Goal: Information Seeking & Learning: Find specific page/section

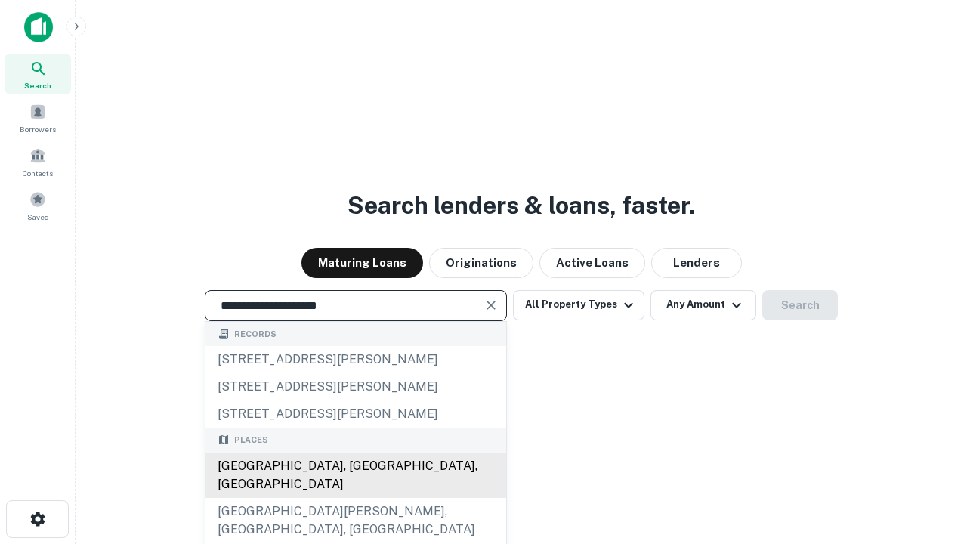
click at [355, 498] on div "[GEOGRAPHIC_DATA], [GEOGRAPHIC_DATA], [GEOGRAPHIC_DATA]" at bounding box center [356, 475] width 301 height 45
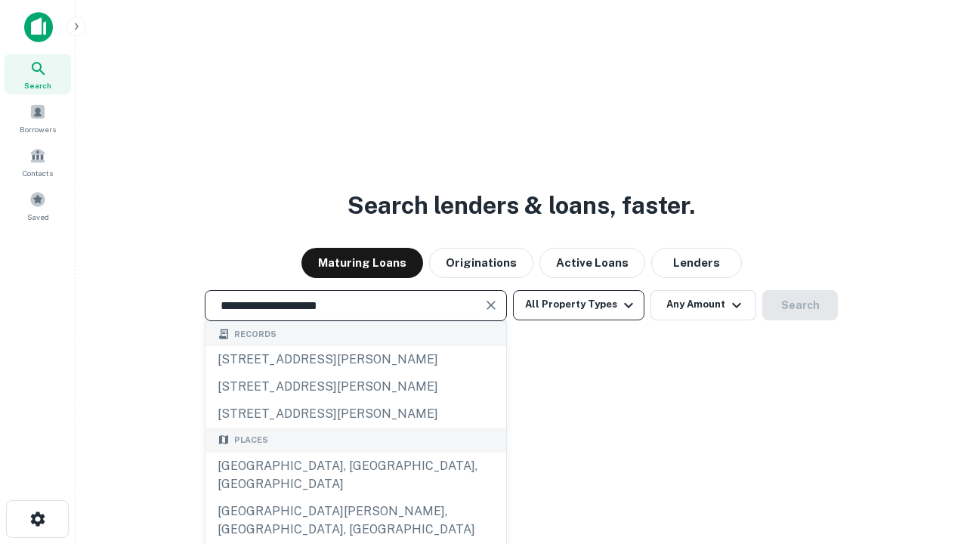
click at [579, 305] on button "All Property Types" at bounding box center [579, 305] width 132 height 30
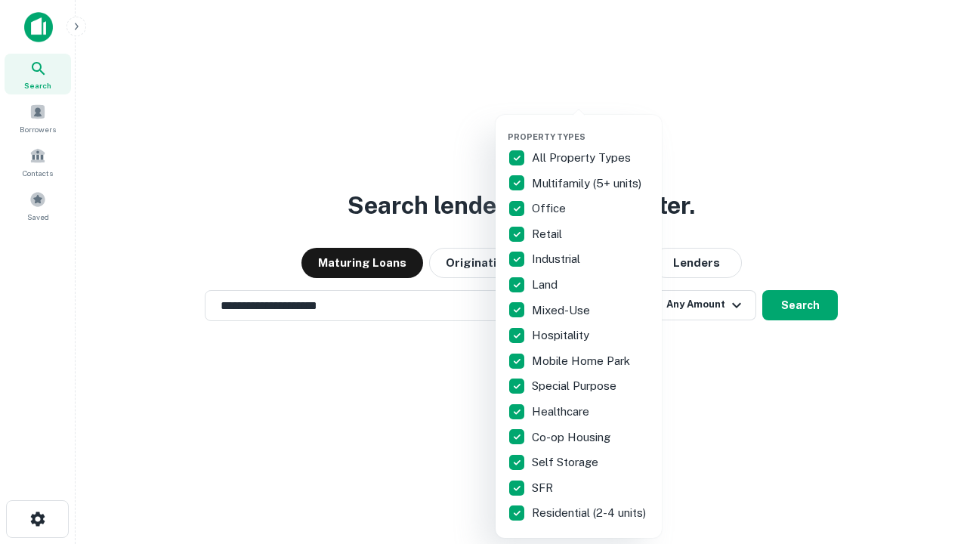
type input "**********"
click at [591, 127] on button "button" at bounding box center [591, 127] width 166 height 1
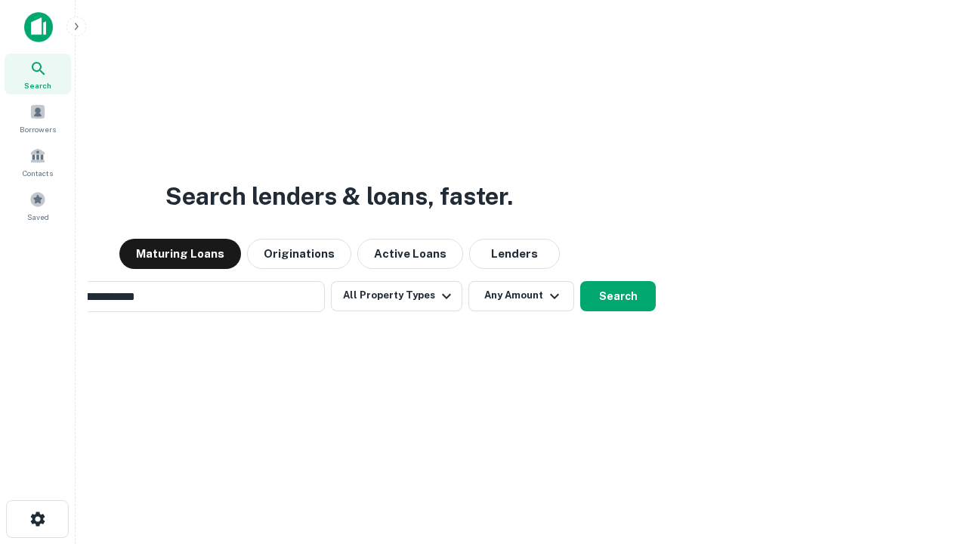
scroll to position [23, 0]
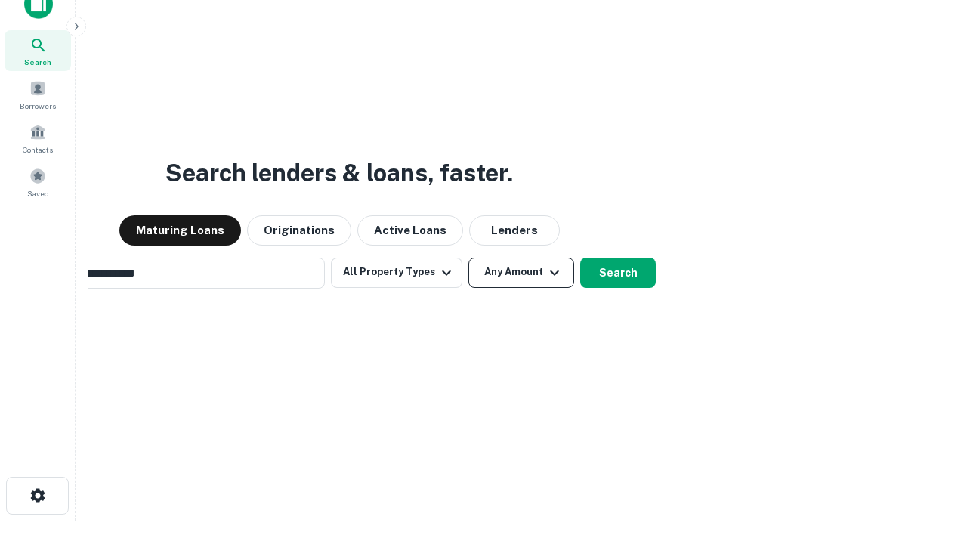
click at [469, 258] on button "Any Amount" at bounding box center [522, 273] width 106 height 30
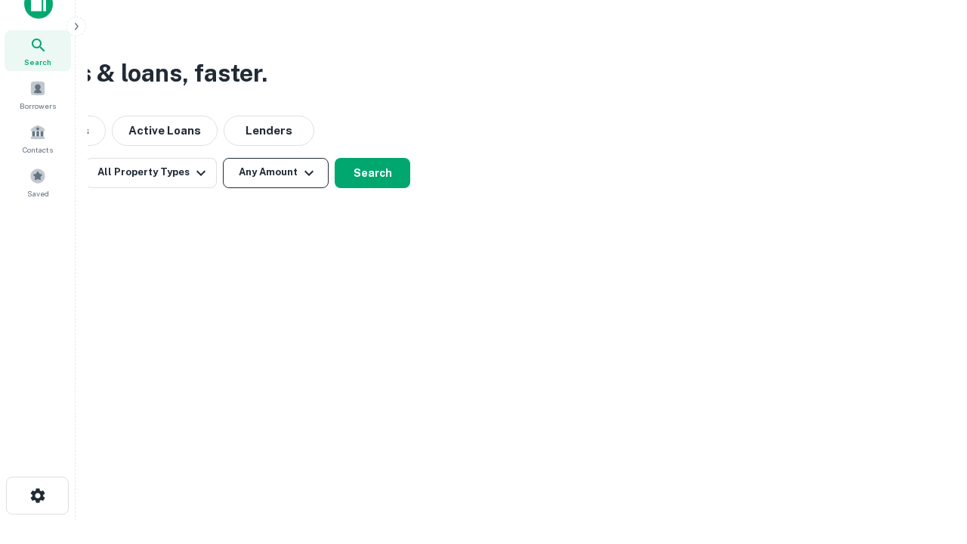
scroll to position [24, 0]
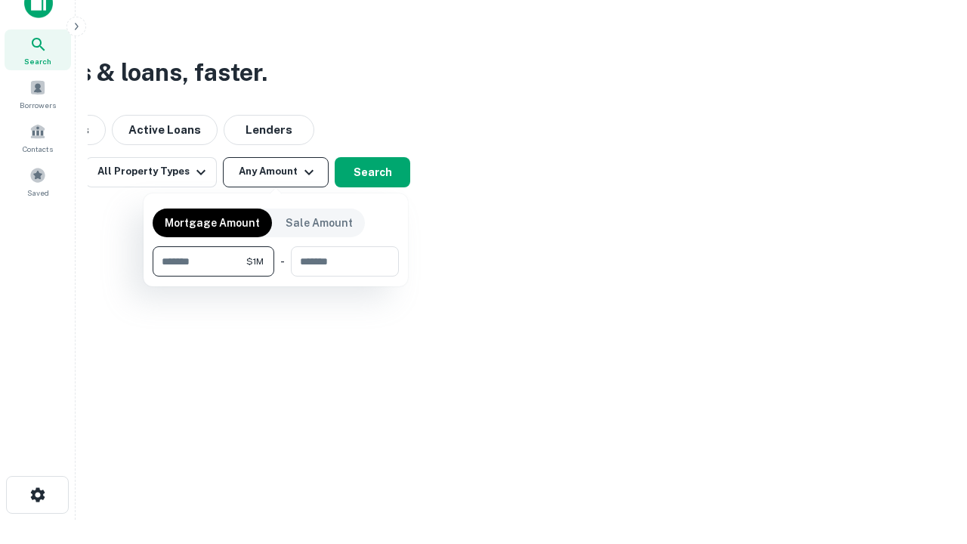
type input "*******"
click at [276, 277] on button "button" at bounding box center [276, 277] width 246 height 1
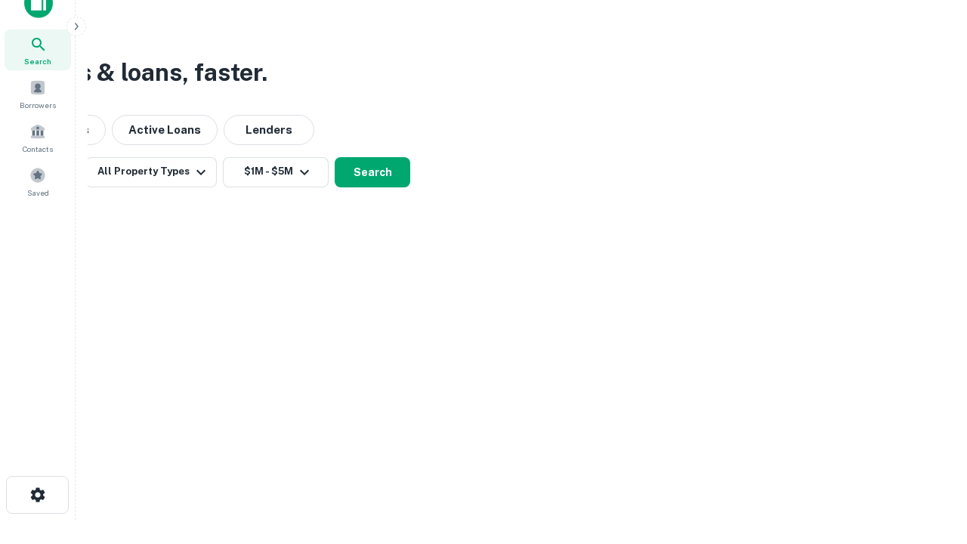
scroll to position [23, 0]
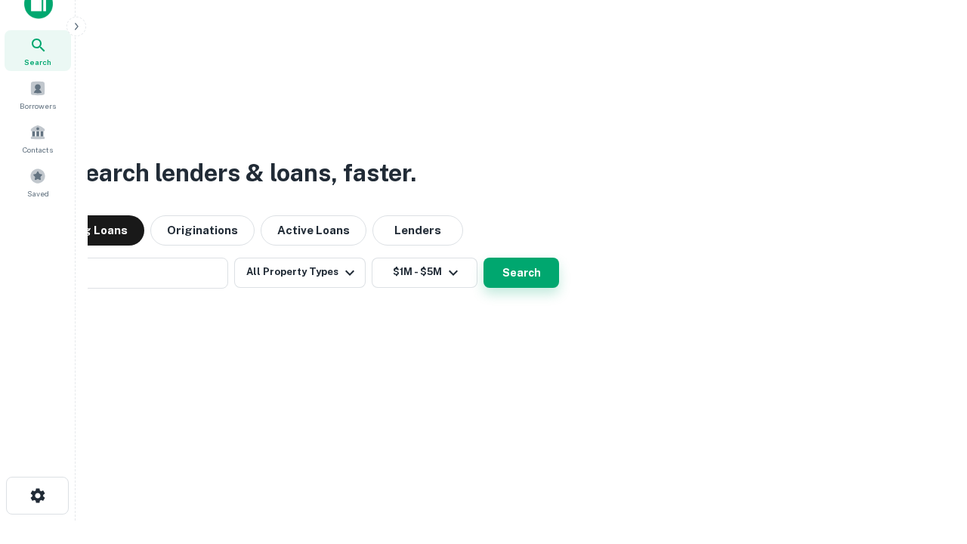
click at [484, 258] on button "Search" at bounding box center [522, 273] width 76 height 30
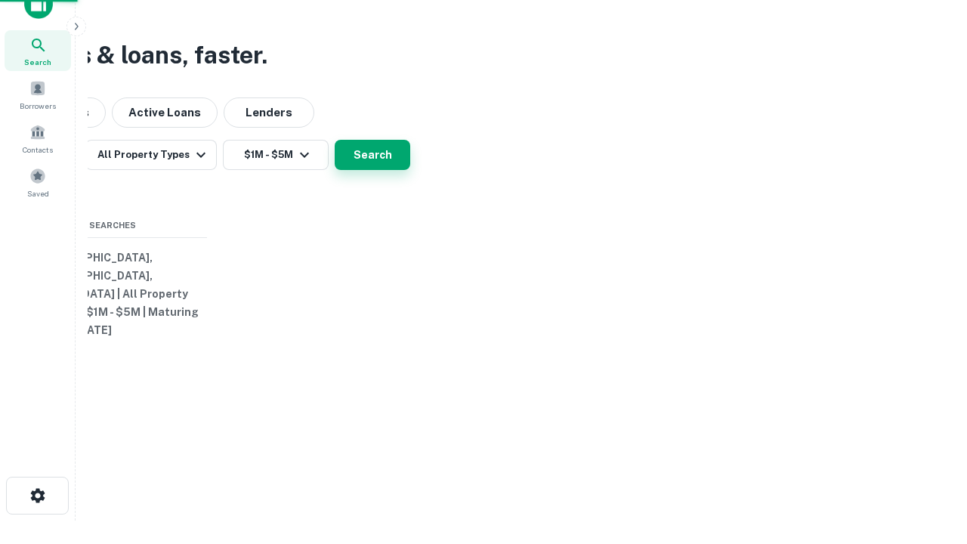
scroll to position [24, 0]
